Goal: Information Seeking & Learning: Learn about a topic

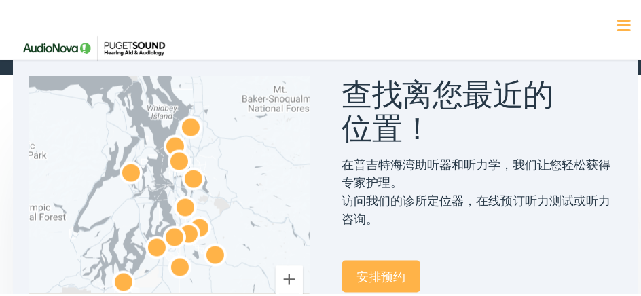
scroll to position [611, 0]
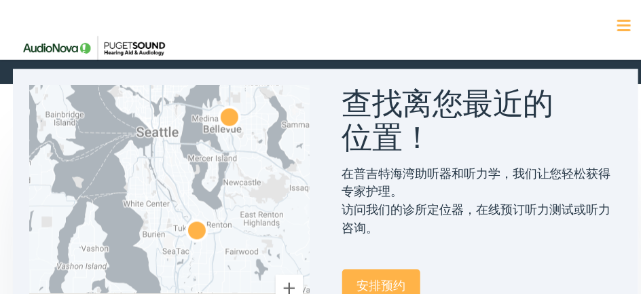
drag, startPoint x: 206, startPoint y: 218, endPoint x: 271, endPoint y: 234, distance: 67.1
click at [271, 234] on div at bounding box center [169, 214] width 280 height 261
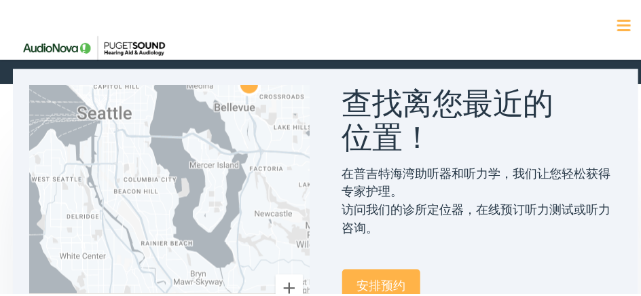
drag, startPoint x: 237, startPoint y: 204, endPoint x: 302, endPoint y: 283, distance: 102.8
click at [302, 283] on div at bounding box center [169, 214] width 280 height 261
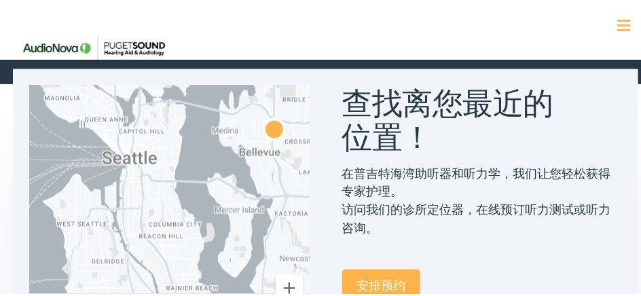
drag, startPoint x: 241, startPoint y: 234, endPoint x: 266, endPoint y: 281, distance: 52.9
click at [266, 281] on div at bounding box center [169, 214] width 280 height 261
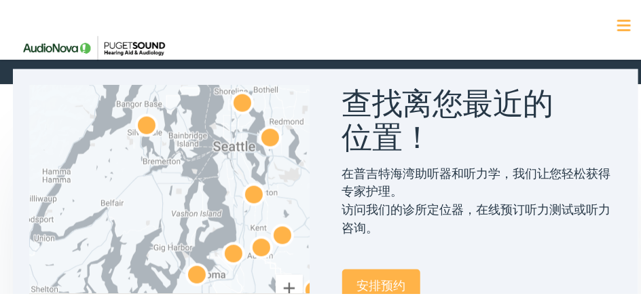
drag, startPoint x: 277, startPoint y: 224, endPoint x: 277, endPoint y: 188, distance: 36.0
click at [282, 177] on div at bounding box center [169, 214] width 280 height 261
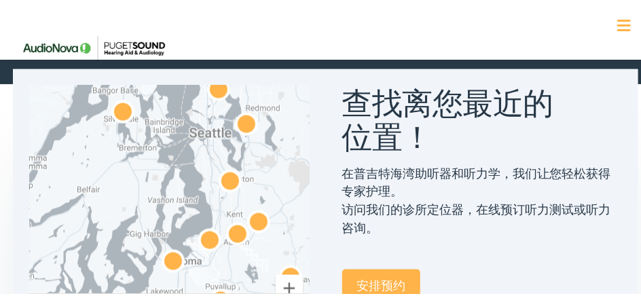
drag, startPoint x: 272, startPoint y: 219, endPoint x: 236, endPoint y: 193, distance: 45.3
click at [236, 193] on img "AudioNova" at bounding box center [230, 181] width 33 height 33
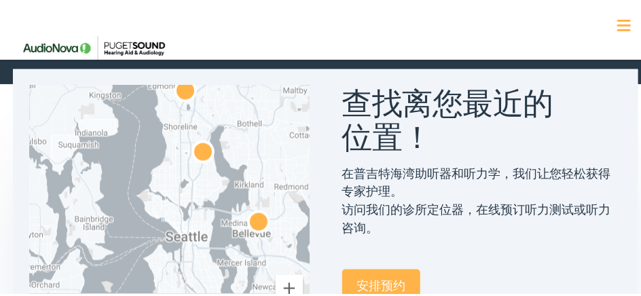
drag, startPoint x: 217, startPoint y: 142, endPoint x: 245, endPoint y: 193, distance: 57.7
click at [245, 193] on div at bounding box center [169, 214] width 280 height 261
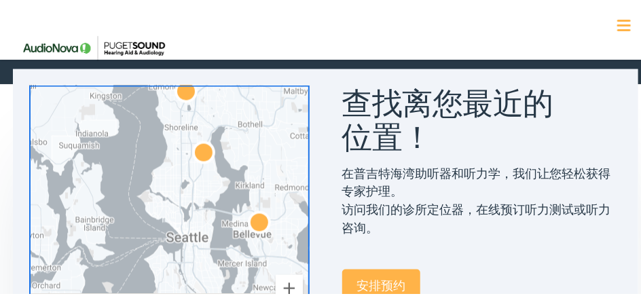
click at [202, 148] on img "AudioNova" at bounding box center [204, 153] width 33 height 33
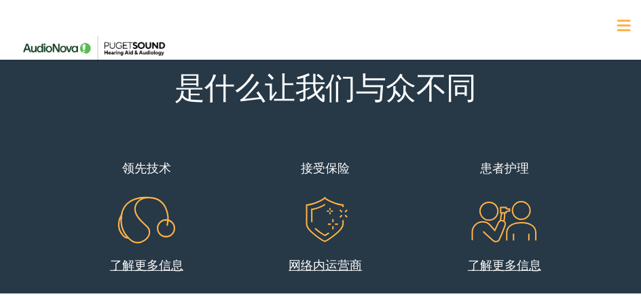
scroll to position [408, 0]
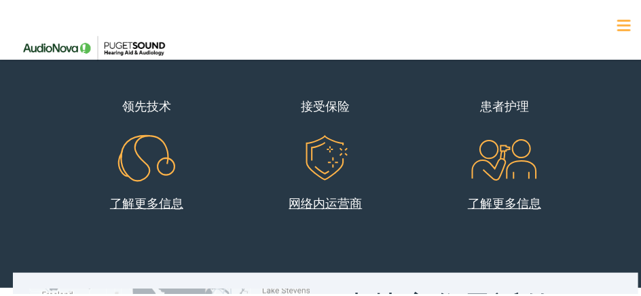
click at [144, 200] on link "了解更多信息" at bounding box center [146, 200] width 73 height 17
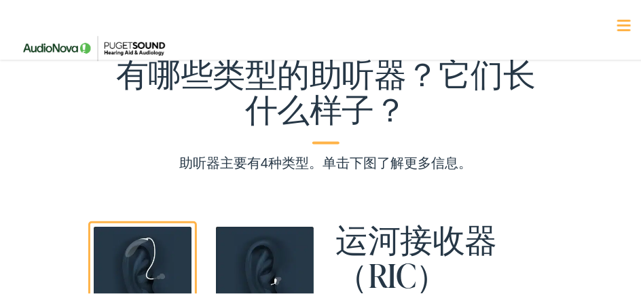
scroll to position [951, 0]
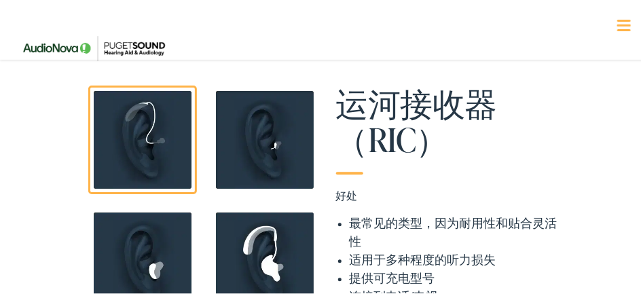
click at [136, 175] on img at bounding box center [142, 138] width 109 height 109
click at [135, 176] on img at bounding box center [142, 138] width 109 height 109
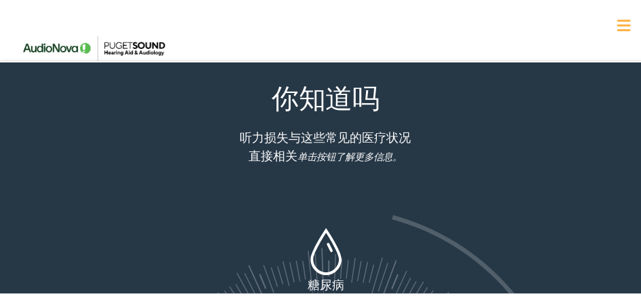
scroll to position [1087, 0]
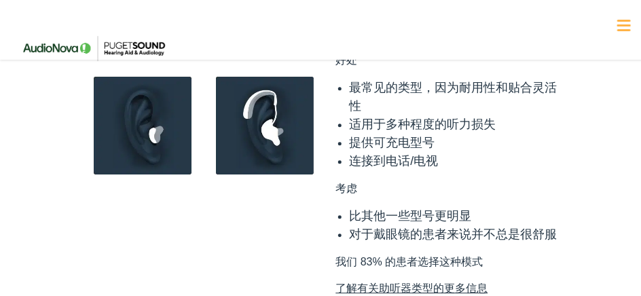
click at [144, 158] on img at bounding box center [142, 123] width 109 height 109
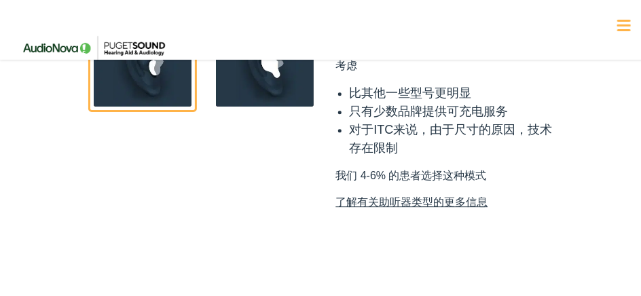
scroll to position [1223, 0]
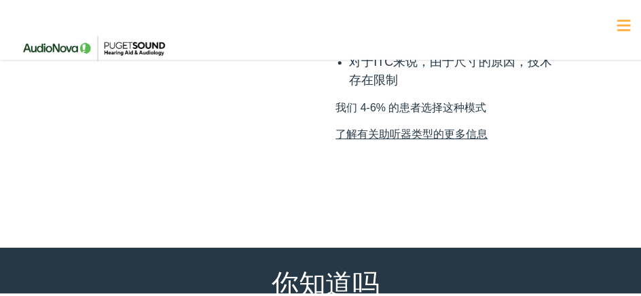
click at [393, 141] on link "了解有关助听器类型的更多信息" at bounding box center [448, 132] width 224 height 16
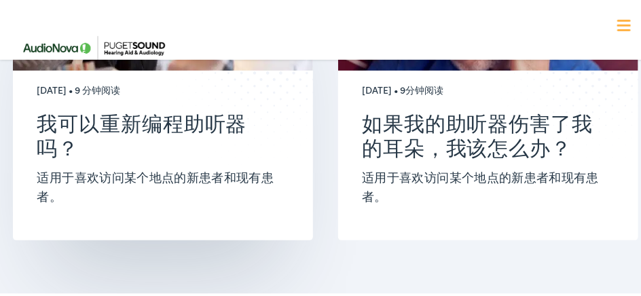
scroll to position [4823, 0]
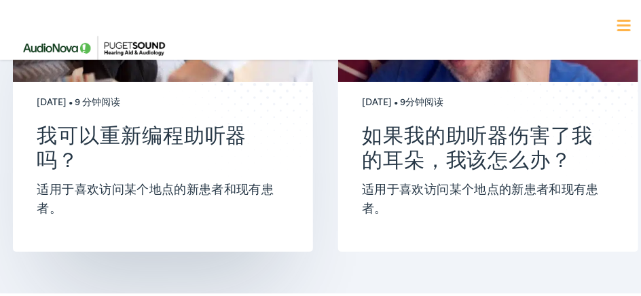
click at [130, 128] on h2 "我可以重新编程助听器吗？" at bounding box center [157, 144] width 241 height 49
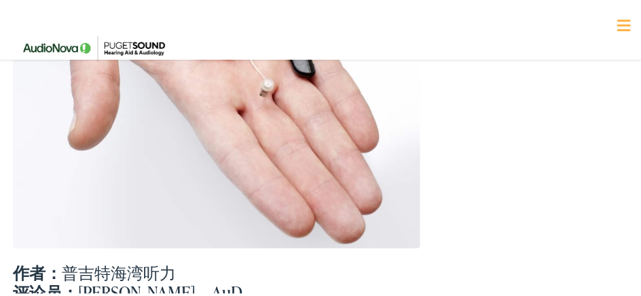
scroll to position [544, 0]
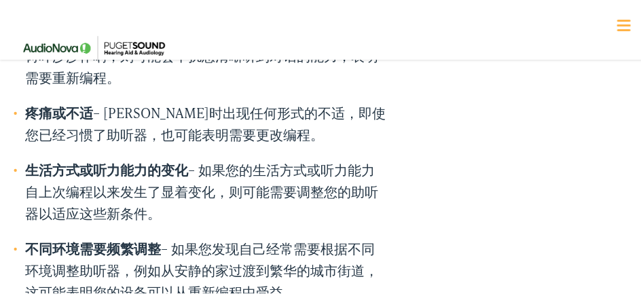
scroll to position [951, 0]
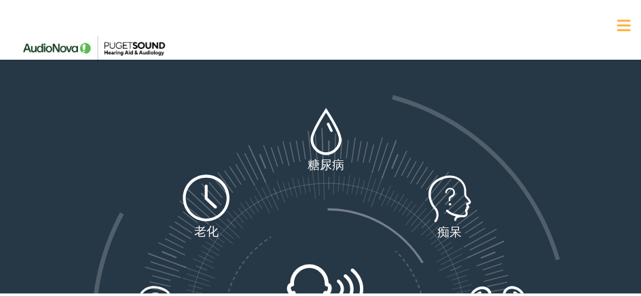
scroll to position [1291, 0]
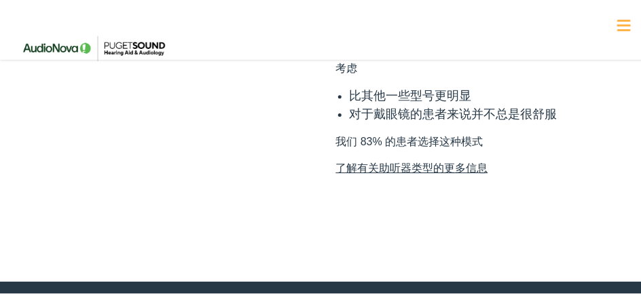
click at [402, 175] on link "了解有关助听器类型的更多信息" at bounding box center [448, 166] width 224 height 16
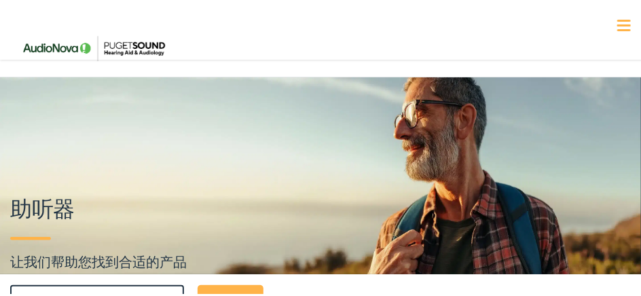
scroll to position [0, 0]
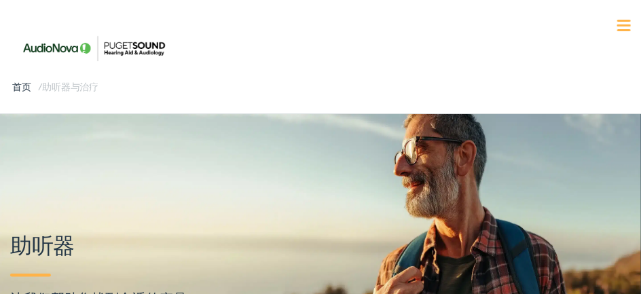
click at [14, 64] on img at bounding box center [93, 46] width 161 height 57
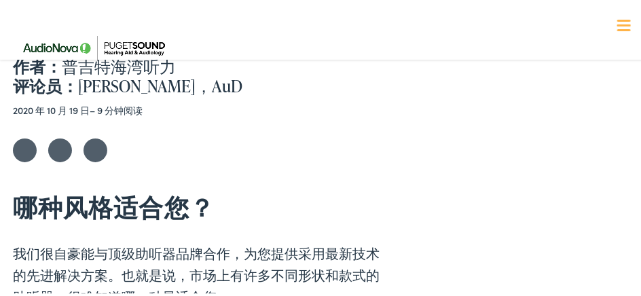
scroll to position [611, 0]
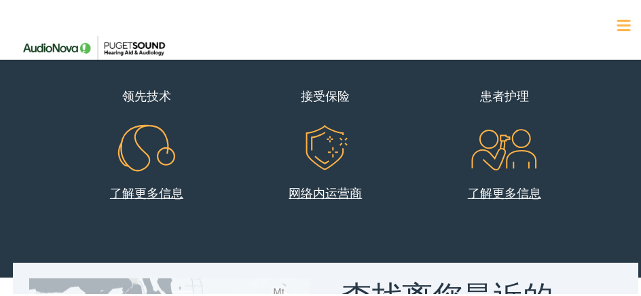
scroll to position [408, 0]
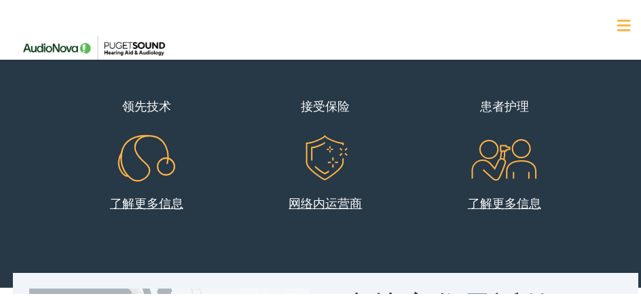
click at [321, 156] on icon ".st0{fill:none;stroke:#EF5B23;stroke-miterlimit:10;} .st1{fill:#EF5B23;} .st2{f…" at bounding box center [325, 158] width 65 height 68
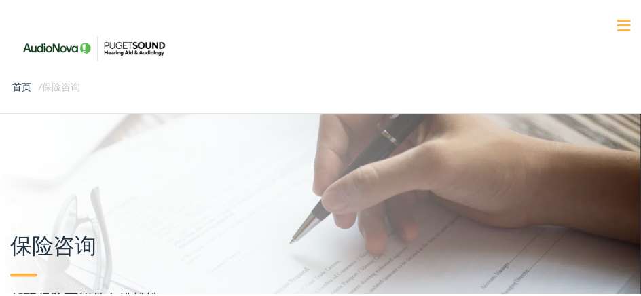
click at [618, 22] on span at bounding box center [625, 23] width 14 height 2
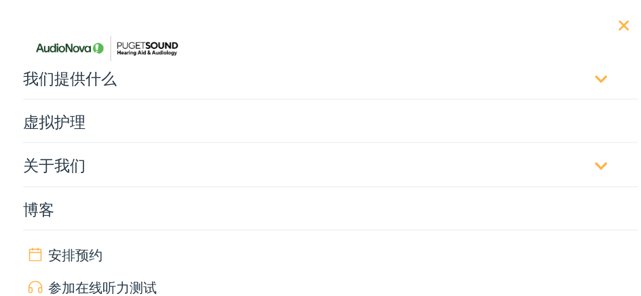
scroll to position [203, 0]
click at [67, 73] on img at bounding box center [106, 46] width 161 height 57
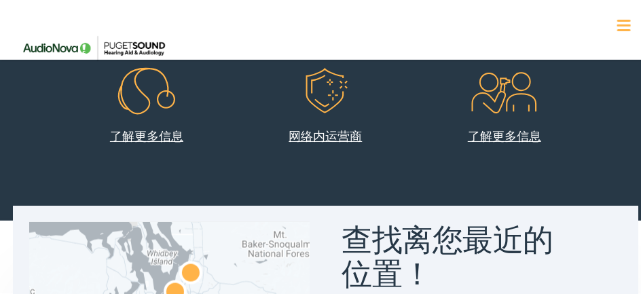
scroll to position [340, 0]
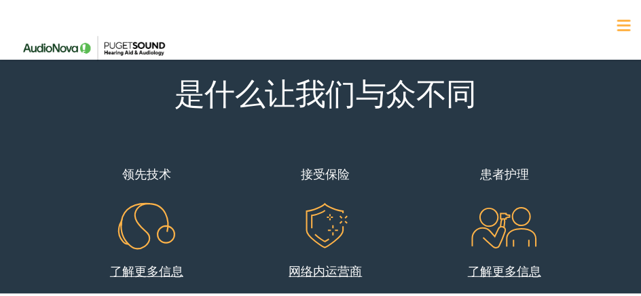
click at [491, 265] on link "了解更多信息" at bounding box center [504, 268] width 73 height 17
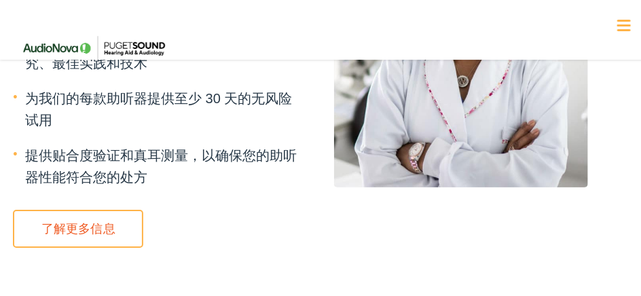
scroll to position [1562, 0]
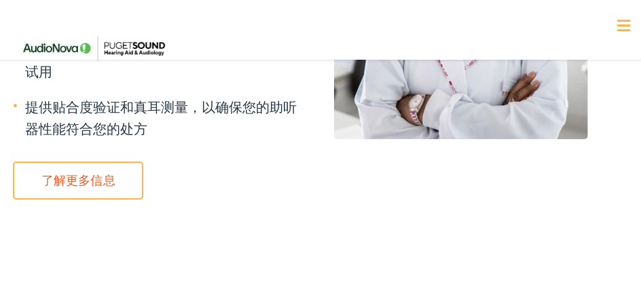
click at [65, 160] on link "了解更多信息" at bounding box center [78, 179] width 130 height 38
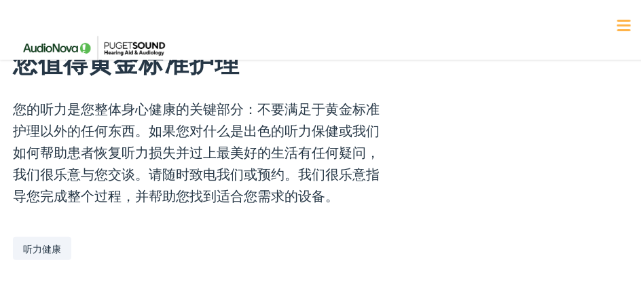
scroll to position [2514, 0]
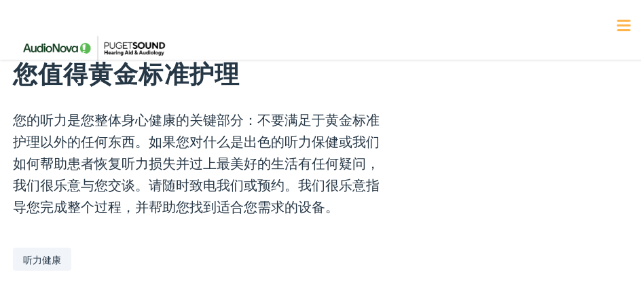
click at [39, 246] on link "听力健康" at bounding box center [42, 257] width 58 height 23
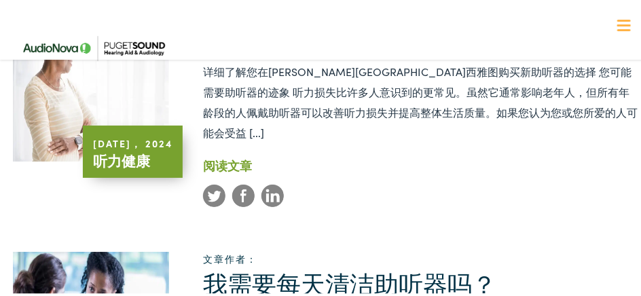
scroll to position [1562, 0]
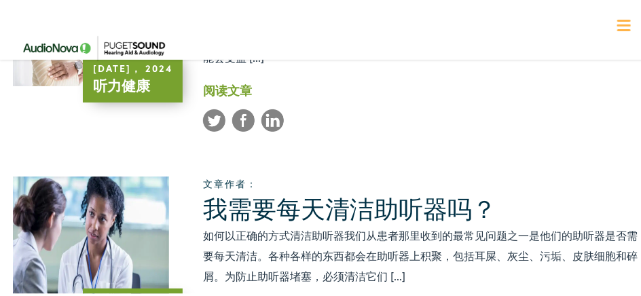
click at [293, 188] on link "我需要每天清洁助听器吗？" at bounding box center [349, 205] width 293 height 35
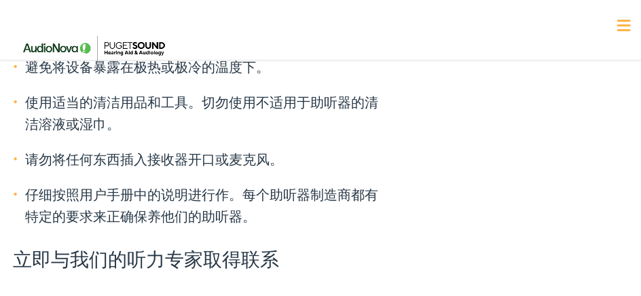
scroll to position [2105, 0]
